Goal: Use online tool/utility

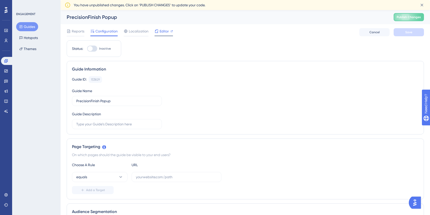
click at [161, 31] on span "Editor" at bounding box center [163, 31] width 9 height 6
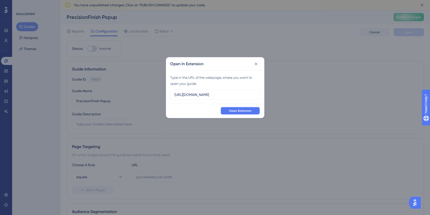
click at [242, 110] on span "Open Extension" at bounding box center [240, 111] width 22 height 4
click at [256, 64] on icon at bounding box center [255, 64] width 3 height 3
